Goal: Transaction & Acquisition: Purchase product/service

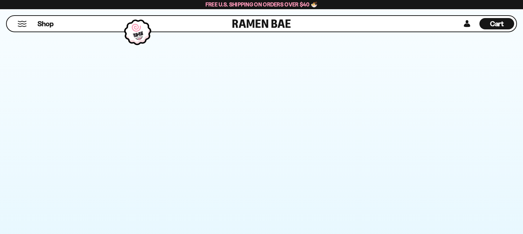
scroll to position [684, 0]
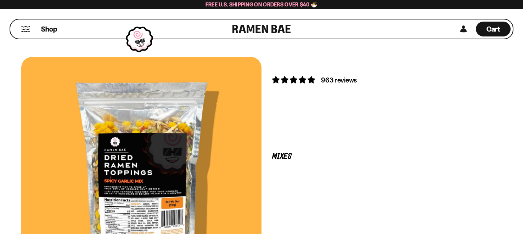
click at [0, 0] on button "Next" at bounding box center [0, 0] width 0 height 0
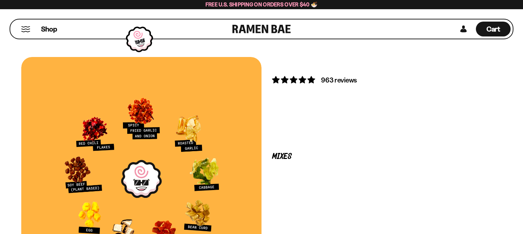
click at [0, 0] on button "FADCB6FD-DFAB-4417-9F21-029242090B77" at bounding box center [0, 0] width 0 height 0
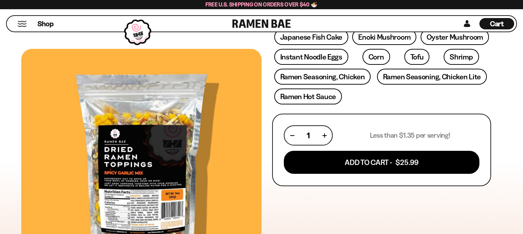
scroll to position [243, 0]
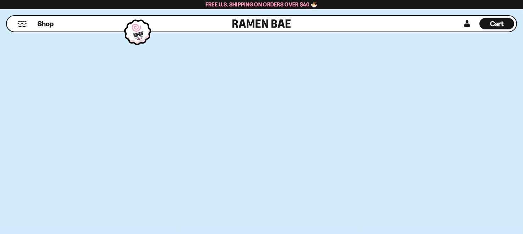
scroll to position [2038, 0]
